Goal: Information Seeking & Learning: Check status

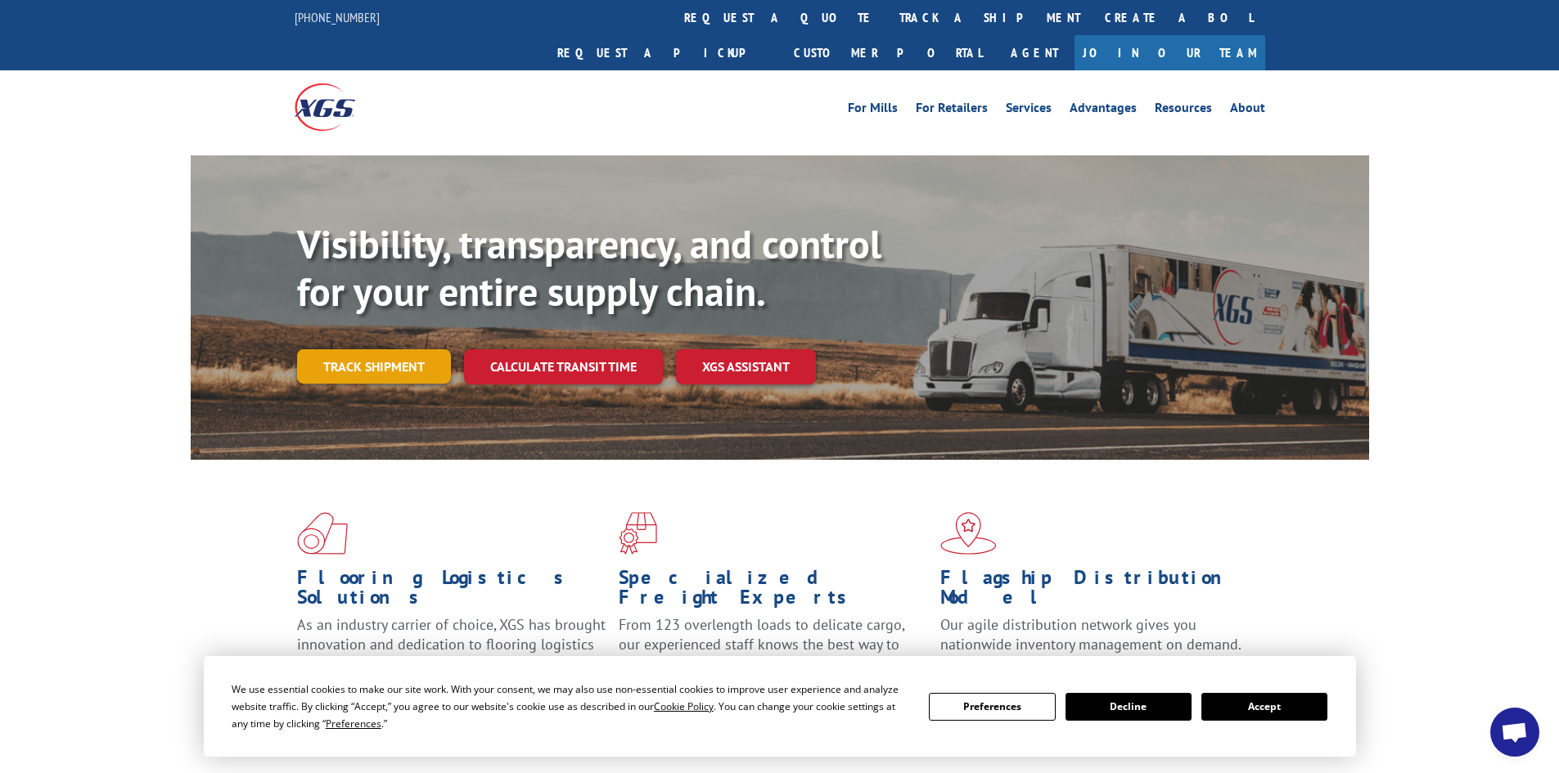
click at [359, 349] on link "Track shipment" at bounding box center [374, 366] width 154 height 34
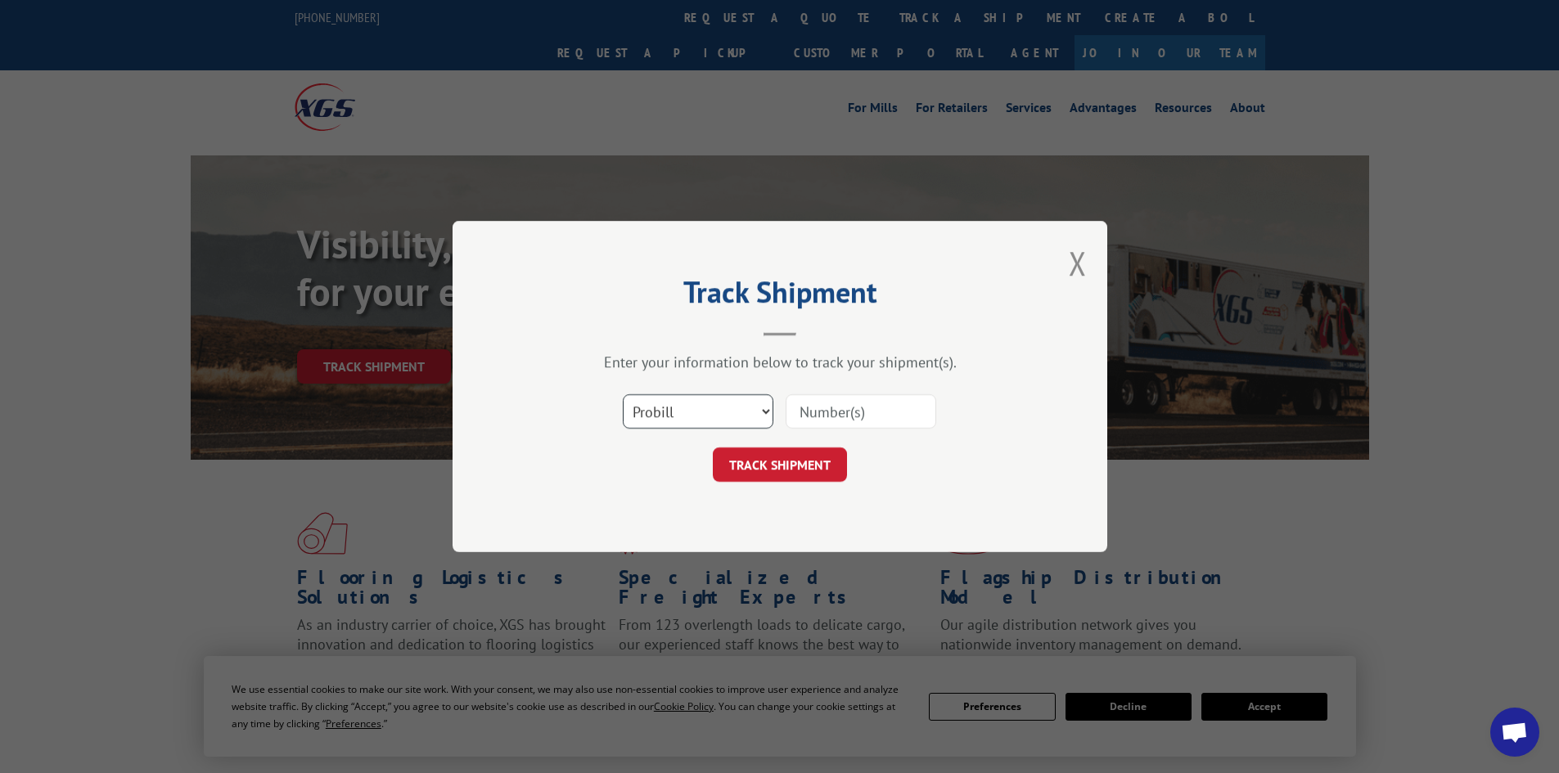
click at [661, 410] on select "Select category... Probill BOL PO" at bounding box center [698, 412] width 151 height 34
select select "bol"
click at [623, 395] on select "Select category... Probill BOL PO" at bounding box center [698, 412] width 151 height 34
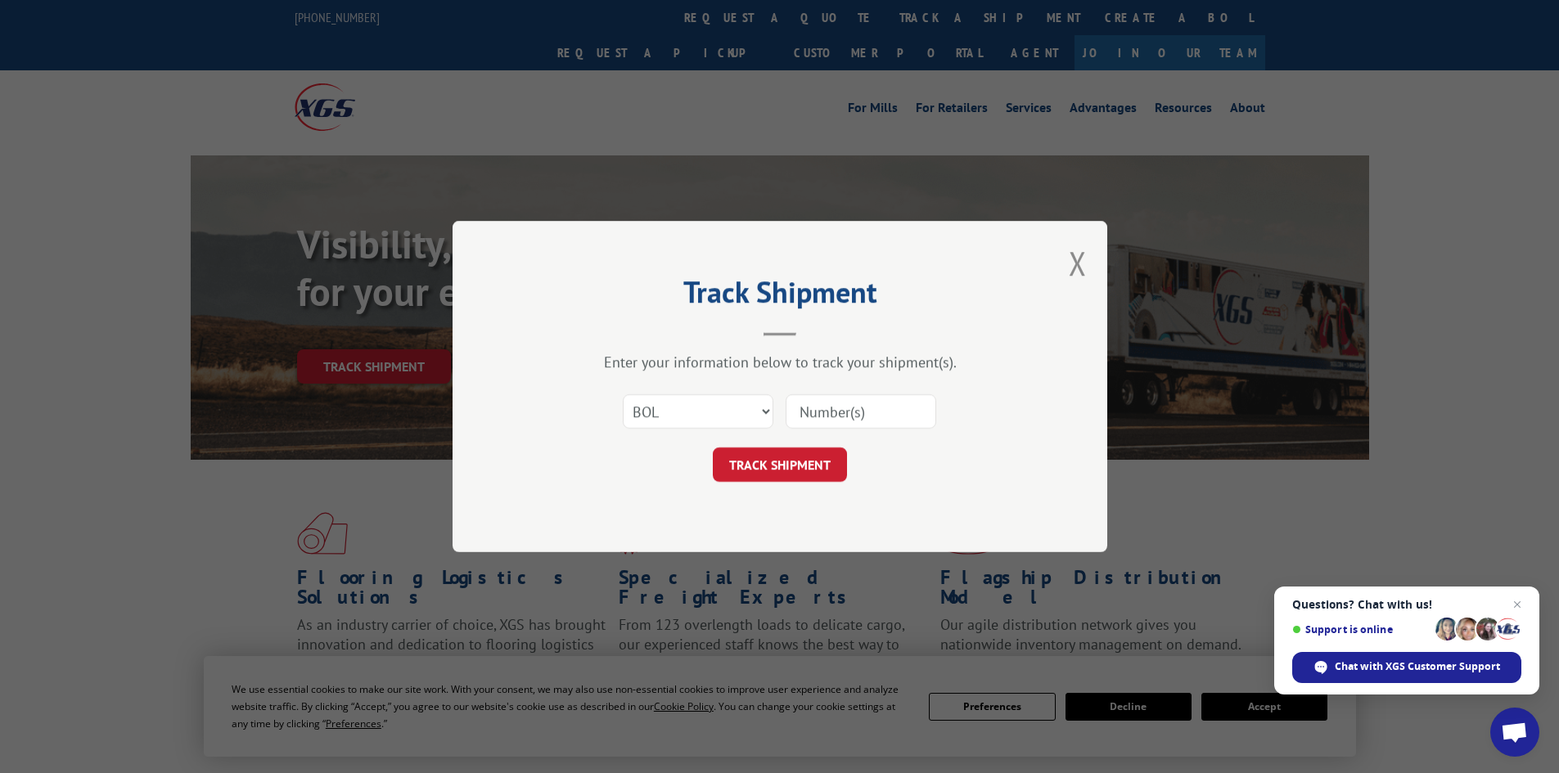
click at [820, 406] on input at bounding box center [861, 412] width 151 height 34
paste input "17517719"
type input "17517719"
click at [815, 457] on button "TRACK SHIPMENT" at bounding box center [780, 465] width 134 height 34
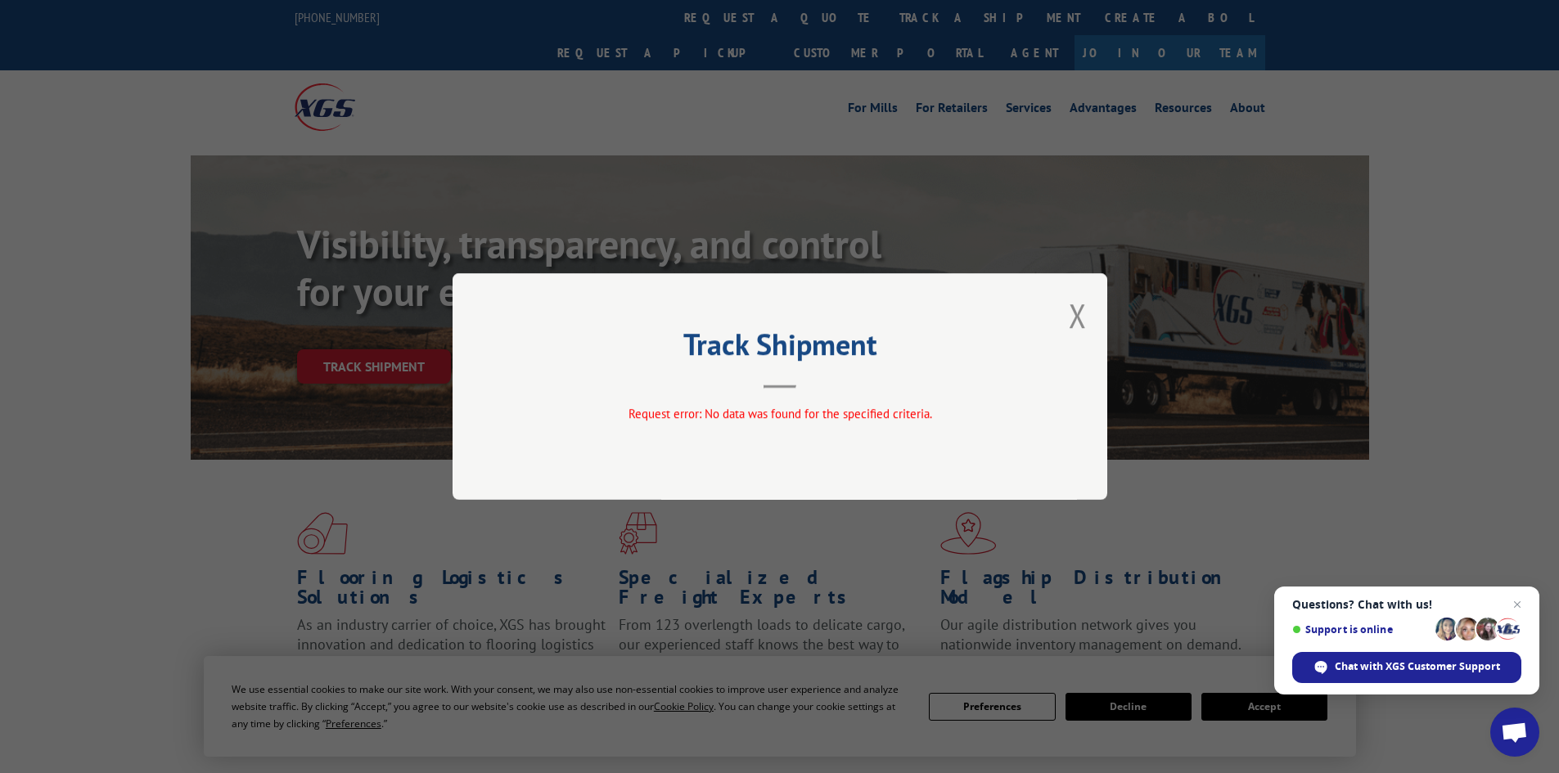
click at [1073, 313] on button "Close modal" at bounding box center [1078, 315] width 18 height 43
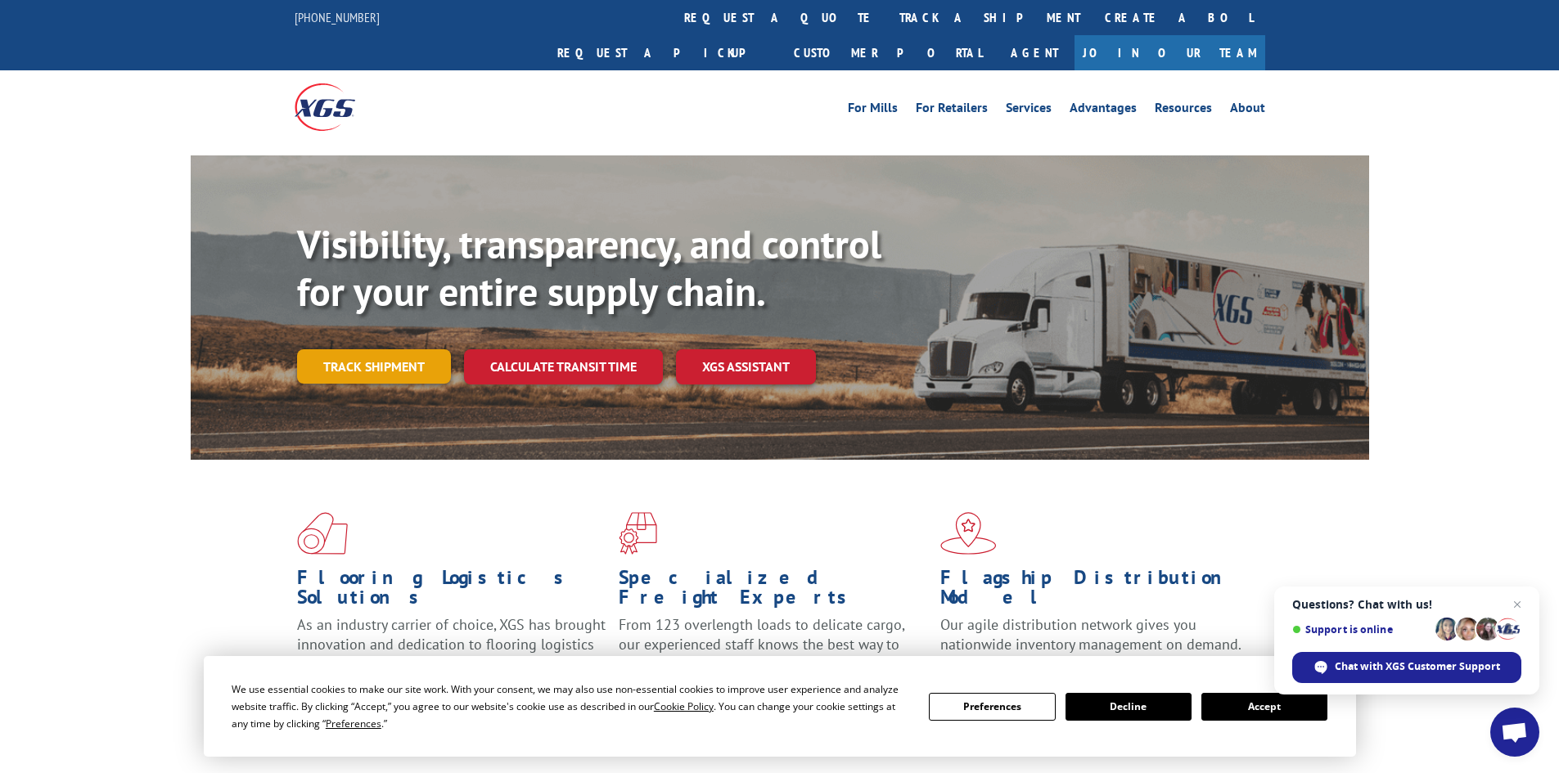
click at [327, 349] on link "Track shipment" at bounding box center [374, 366] width 154 height 34
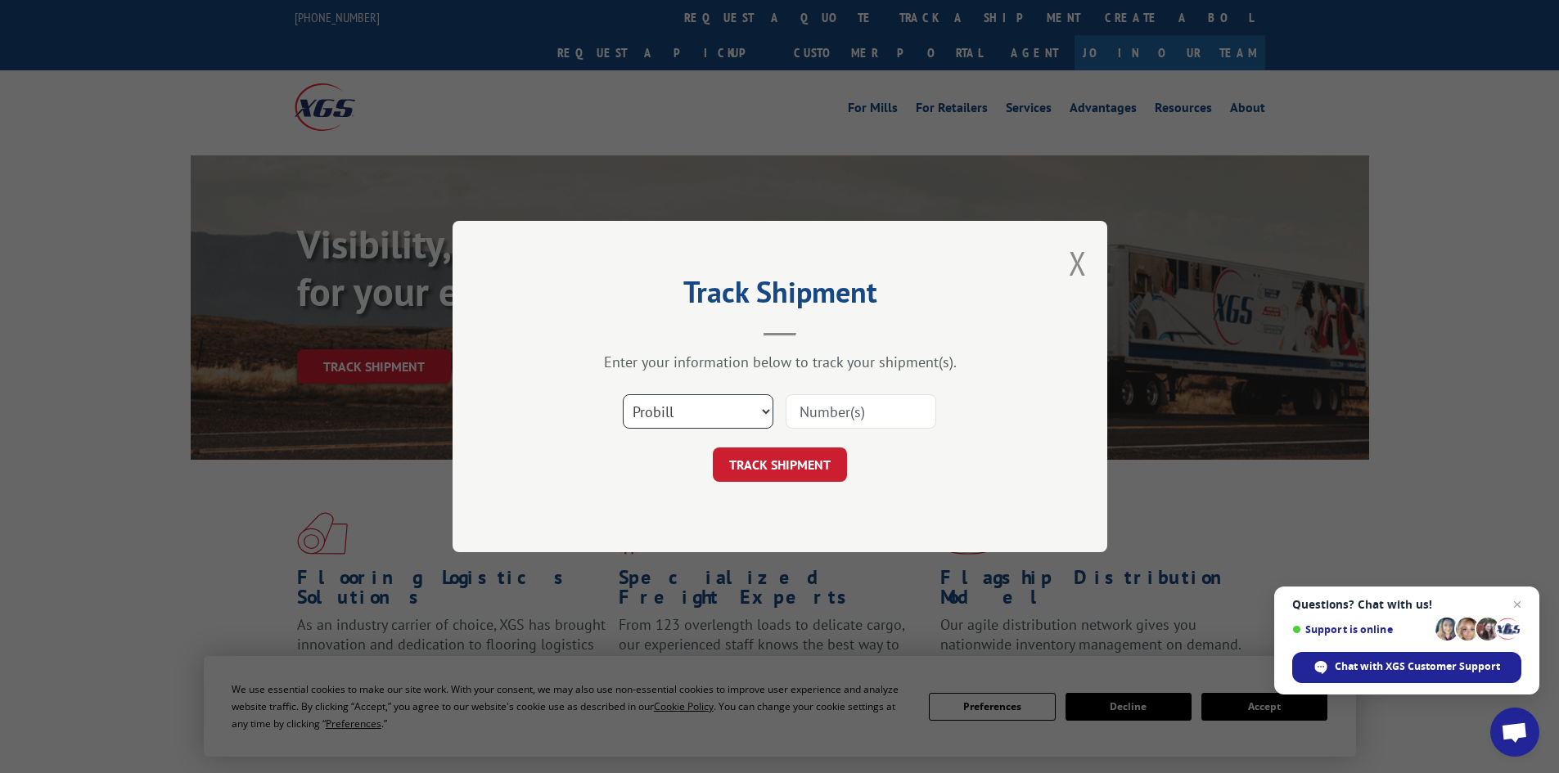
click at [635, 405] on select "Select category... Probill BOL PO" at bounding box center [698, 412] width 151 height 34
select select "bol"
click at [623, 395] on select "Select category... Probill BOL PO" at bounding box center [698, 412] width 151 height 34
click at [822, 407] on input at bounding box center [861, 412] width 151 height 34
